Goal: Transaction & Acquisition: Purchase product/service

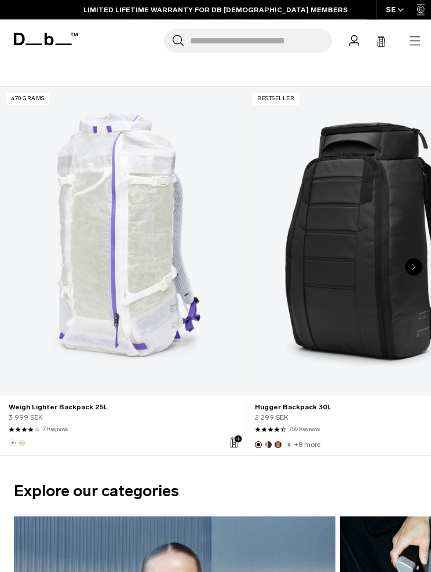
scroll to position [668, 0]
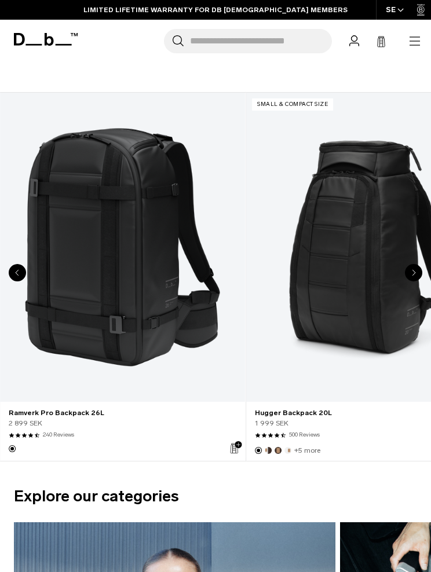
click at [361, 272] on link "Hugger Backpack 20L" at bounding box center [368, 248] width 245 height 310
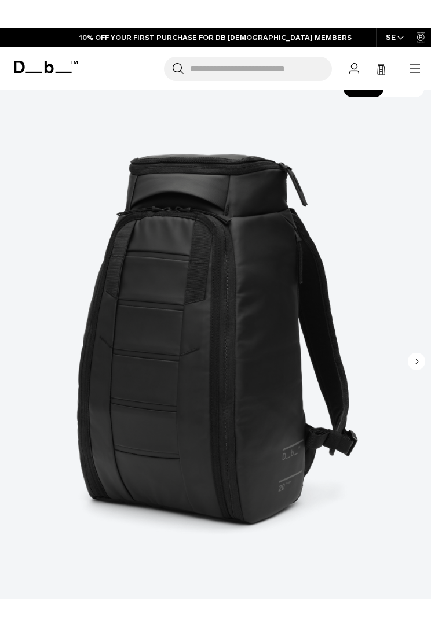
scroll to position [89, 0]
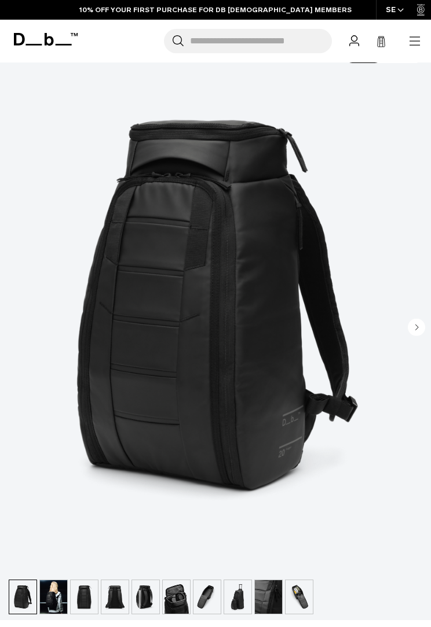
click at [420, 330] on circle "Next slide" at bounding box center [415, 326] width 17 height 17
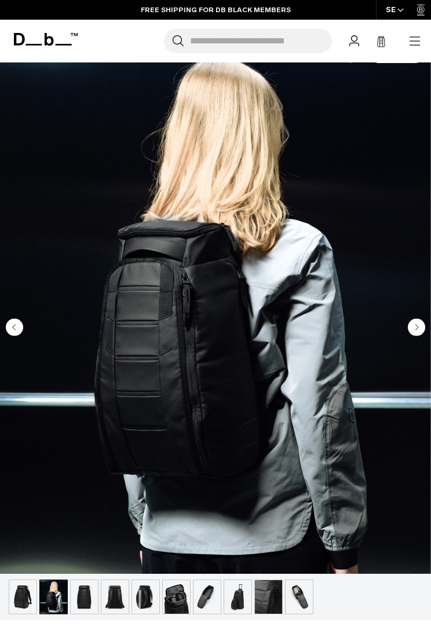
click at [420, 335] on circle "Next slide" at bounding box center [415, 326] width 17 height 17
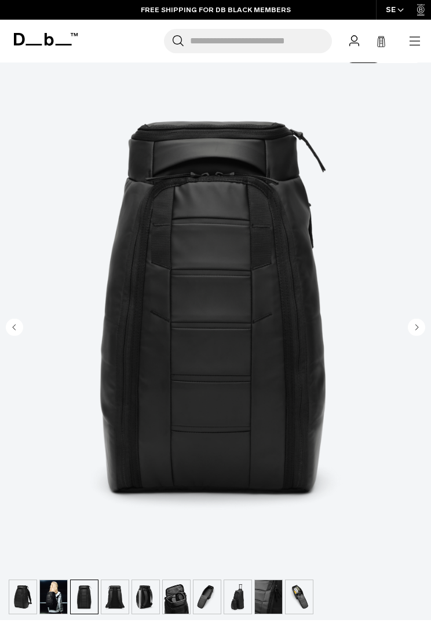
click at [413, 338] on button "Next slide" at bounding box center [415, 328] width 17 height 20
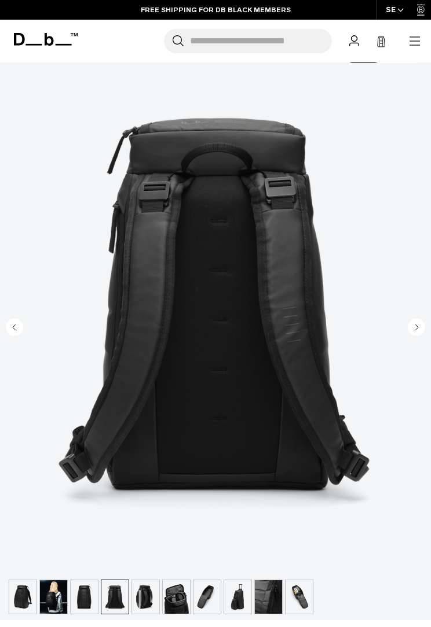
click at [411, 330] on circle "Next slide" at bounding box center [415, 326] width 17 height 17
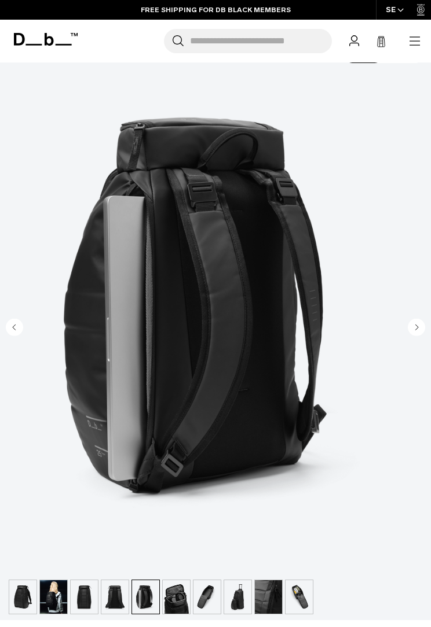
click at [410, 333] on circle "Next slide" at bounding box center [415, 326] width 17 height 17
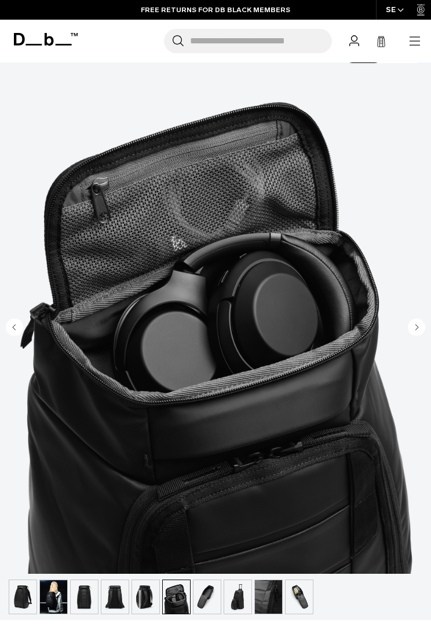
click at [413, 334] on circle "Next slide" at bounding box center [415, 326] width 17 height 17
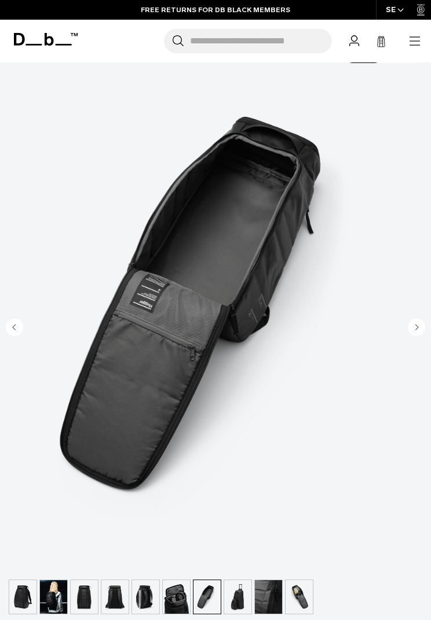
click at [413, 331] on circle "Next slide" at bounding box center [415, 326] width 17 height 17
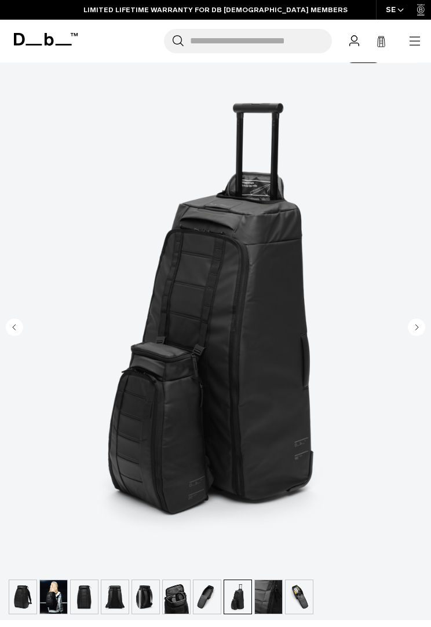
click at [407, 332] on icon "Next slide" at bounding box center [415, 326] width 17 height 17
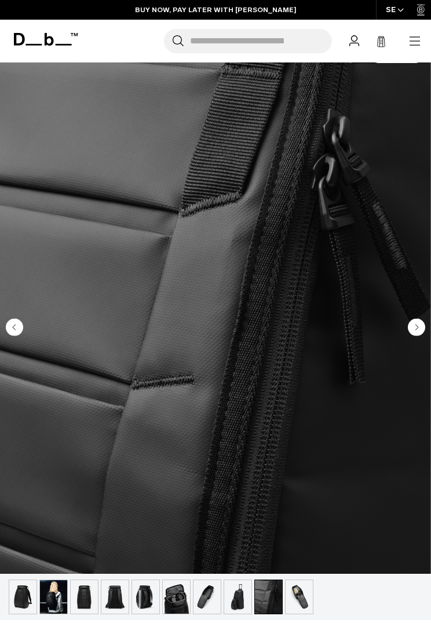
click at [411, 333] on circle "Next slide" at bounding box center [415, 326] width 17 height 17
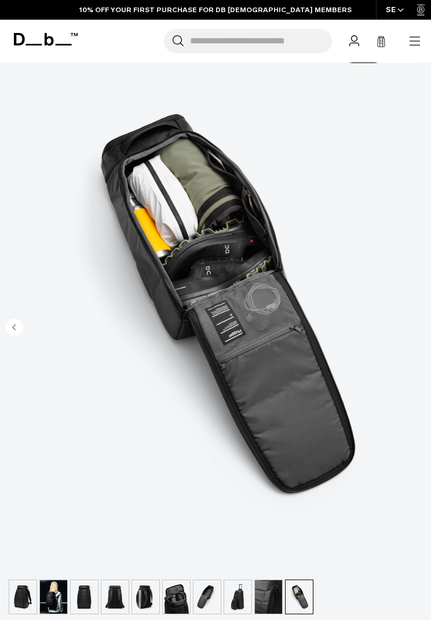
click at [404, 333] on img "10 / 10" at bounding box center [215, 305] width 431 height 538
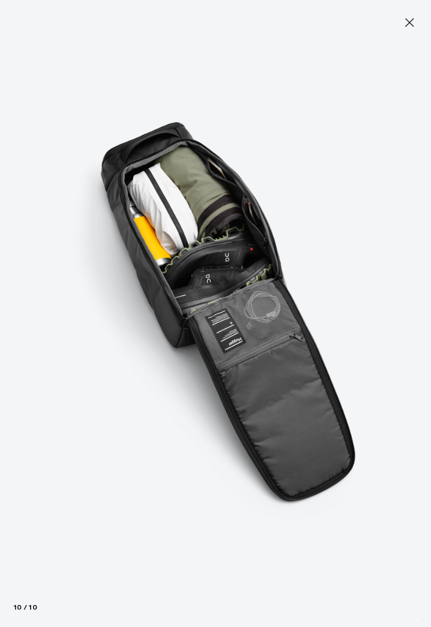
click at [399, 328] on img at bounding box center [215, 313] width 431 height 627
click at [407, 27] on icon at bounding box center [409, 23] width 14 height 14
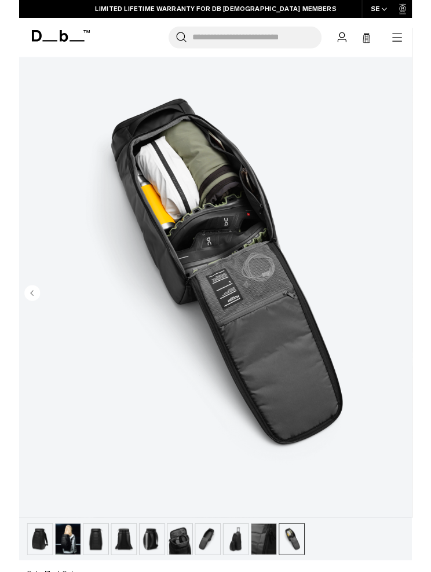
scroll to position [0, 0]
